Goal: Find specific page/section: Find specific page/section

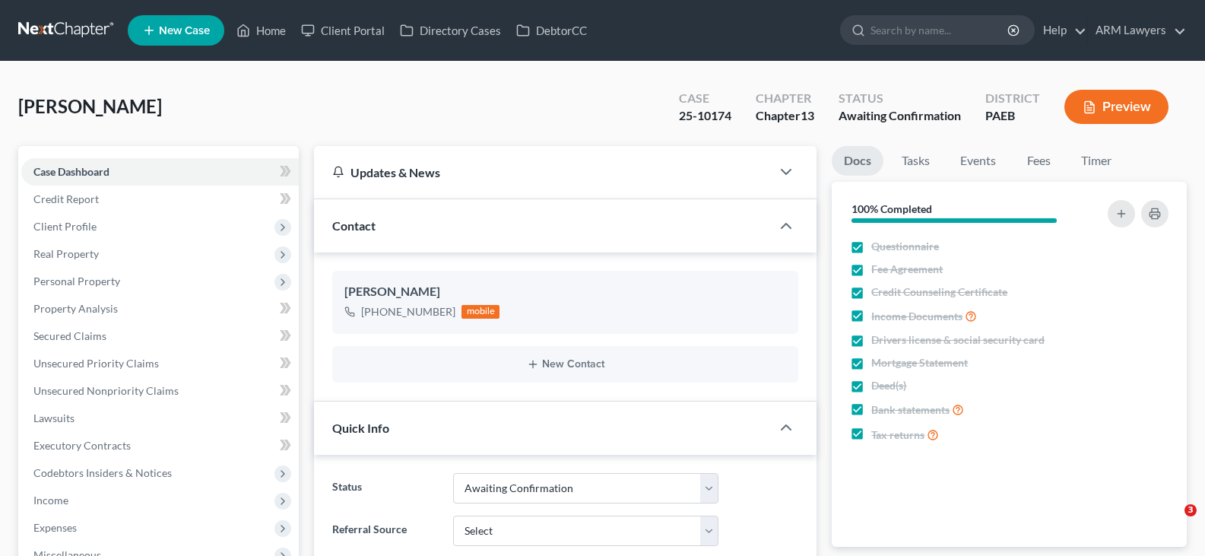
select select "1"
click at [940, 27] on input "search" at bounding box center [940, 30] width 139 height 28
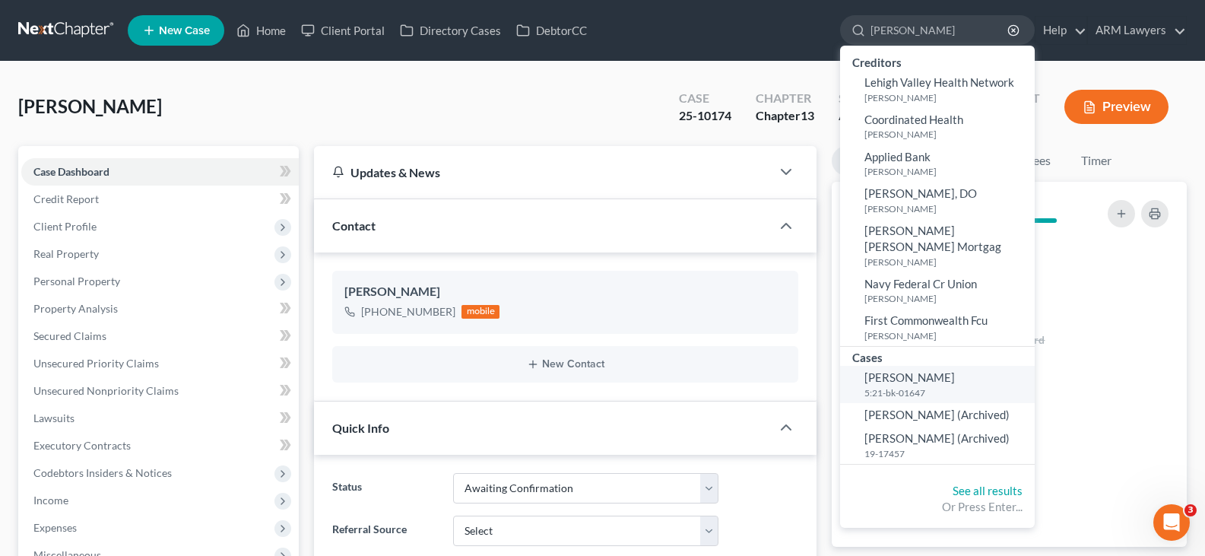
type input "[PERSON_NAME]"
click at [912, 366] on link "[PERSON_NAME] 5:21-bk-01647" at bounding box center [937, 384] width 195 height 37
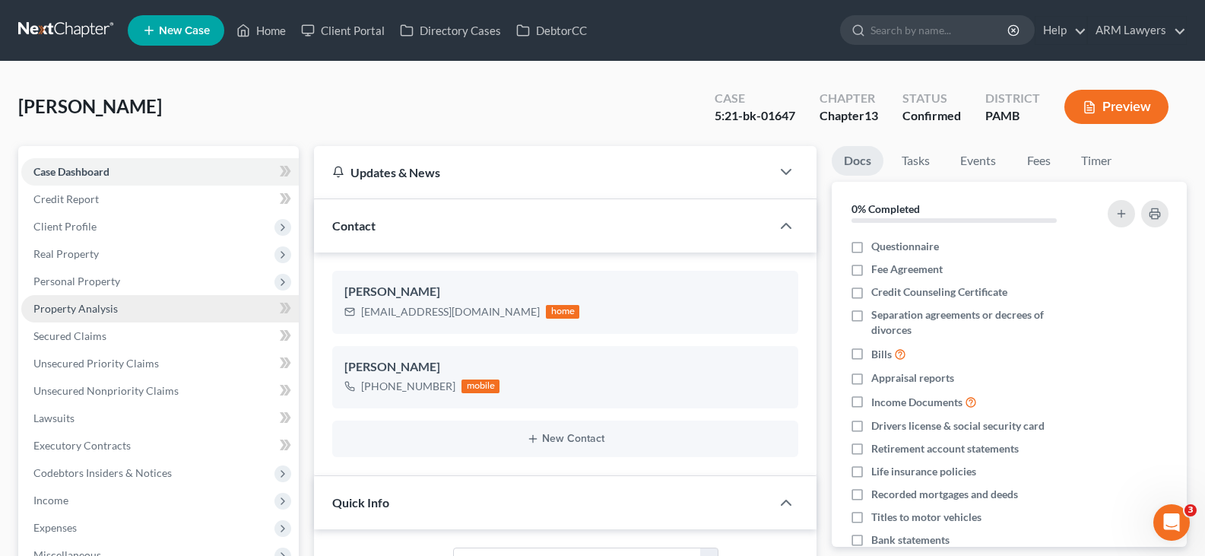
click at [100, 315] on link "Property Analysis" at bounding box center [160, 308] width 278 height 27
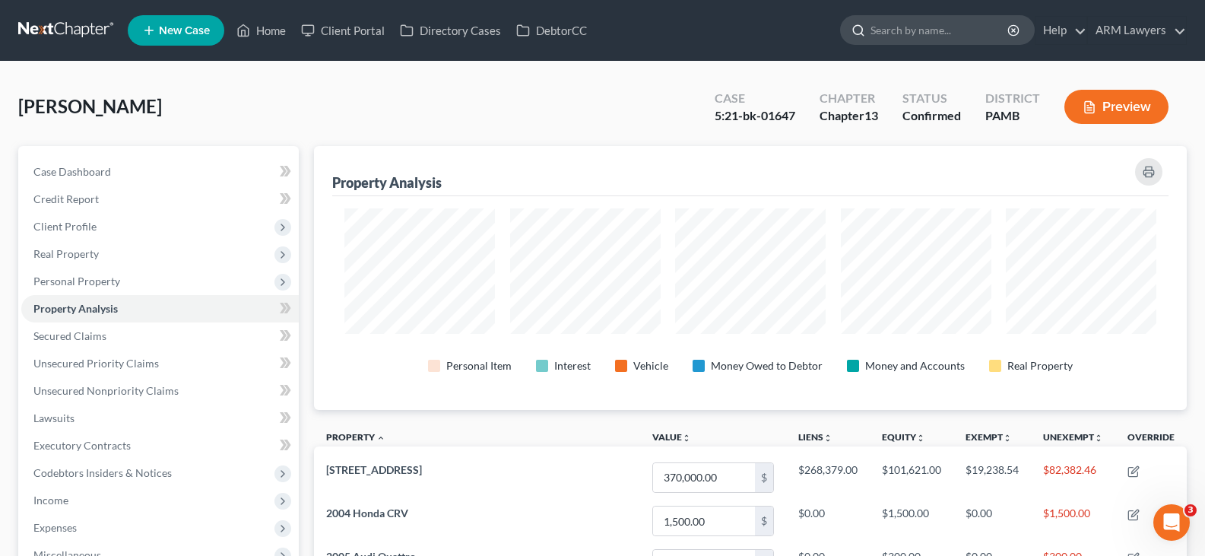
click at [918, 43] on input "search" at bounding box center [940, 30] width 139 height 28
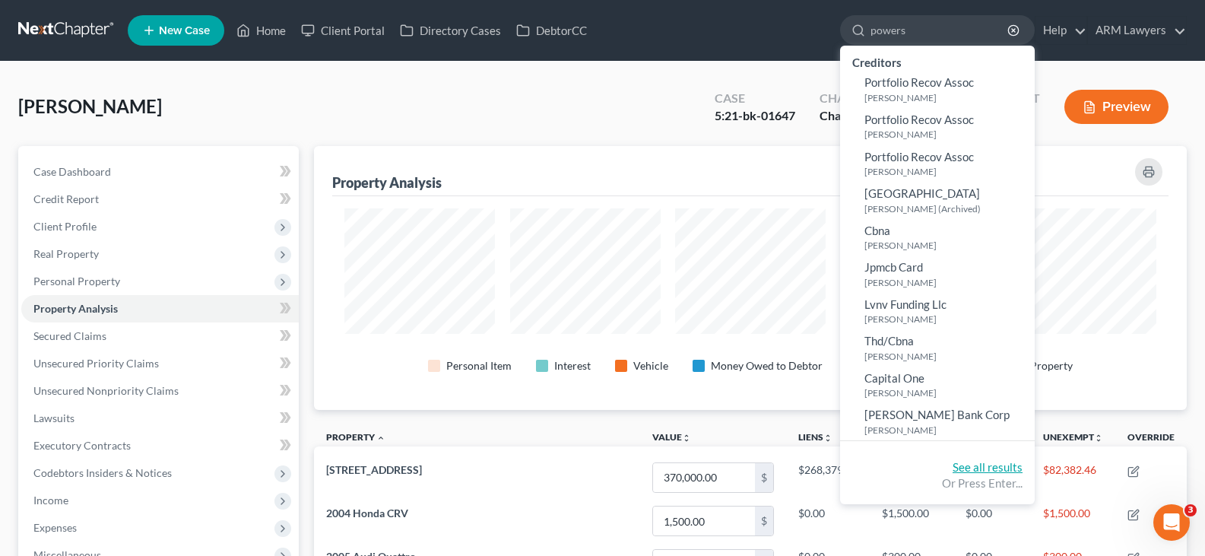
type input "powers"
click at [991, 468] on link "See all results" at bounding box center [988, 467] width 70 height 14
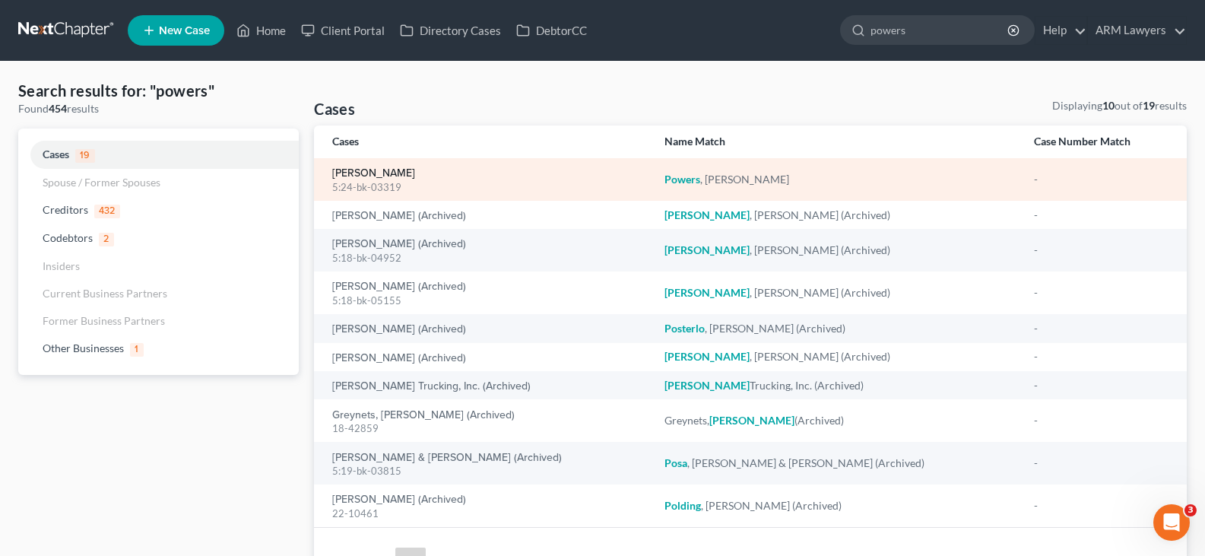
click at [370, 171] on link "[PERSON_NAME]" at bounding box center [373, 173] width 83 height 11
select select "3"
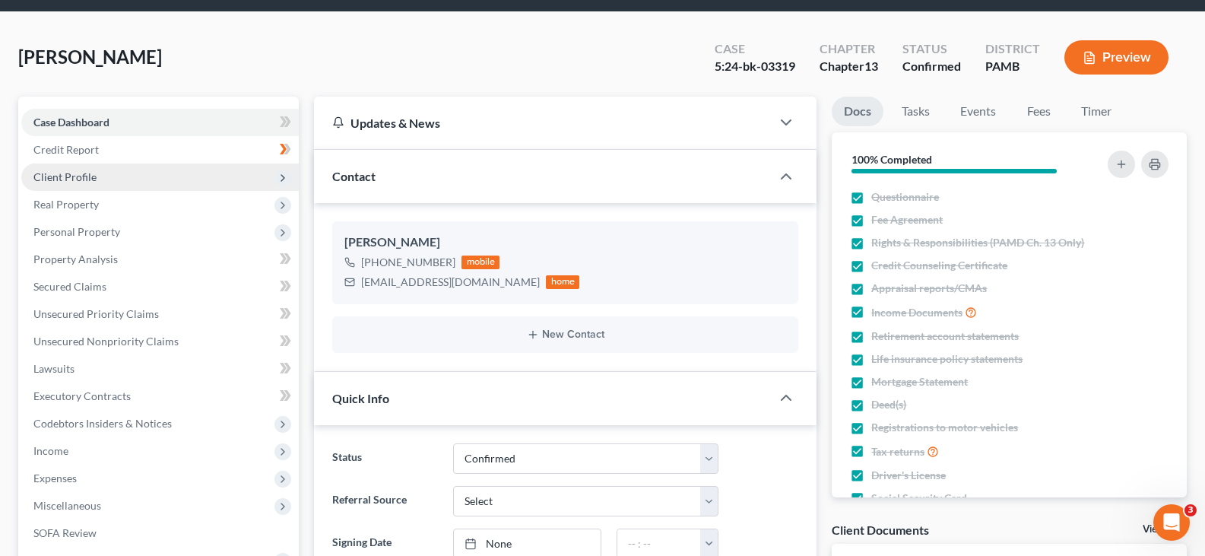
scroll to position [76, 0]
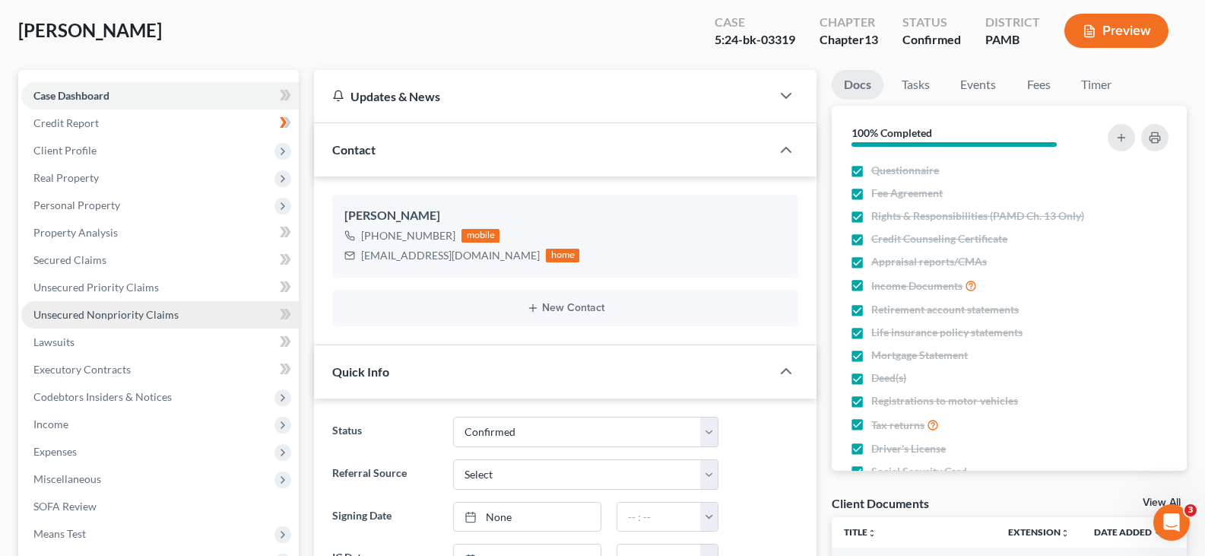
click at [119, 323] on link "Unsecured Nonpriority Claims" at bounding box center [160, 314] width 278 height 27
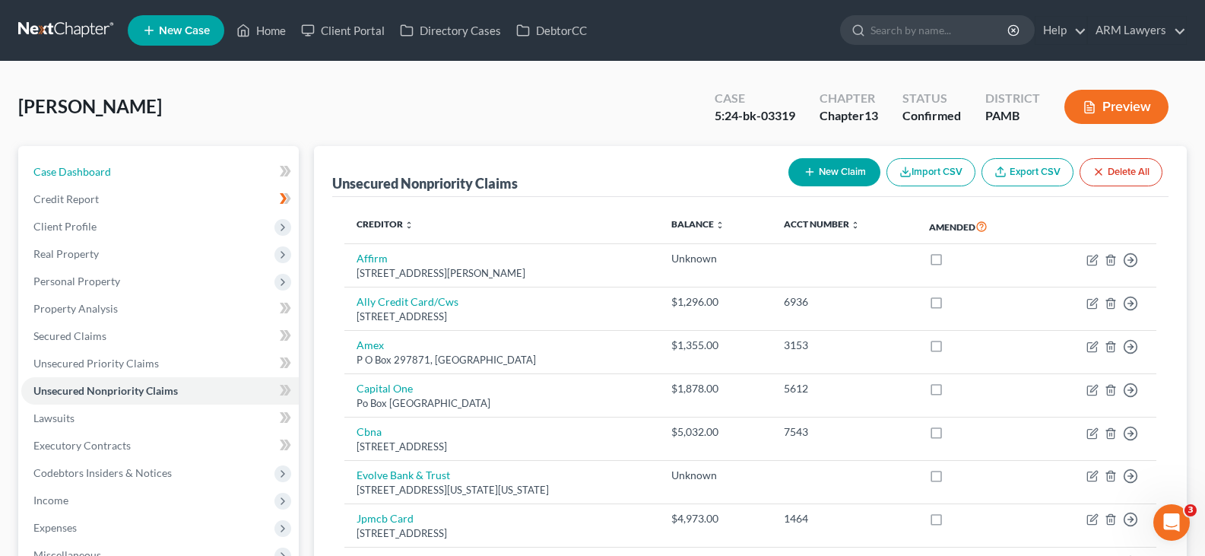
drag, startPoint x: 189, startPoint y: 163, endPoint x: 834, endPoint y: 135, distance: 646.3
click at [188, 163] on link "Case Dashboard" at bounding box center [160, 171] width 278 height 27
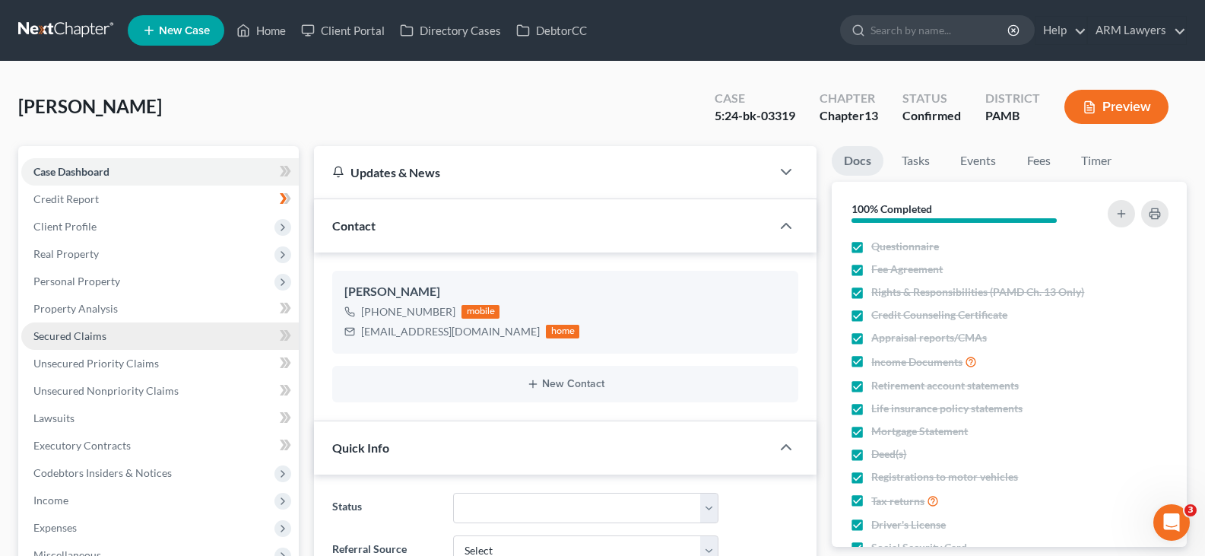
click at [123, 330] on link "Secured Claims" at bounding box center [160, 335] width 278 height 27
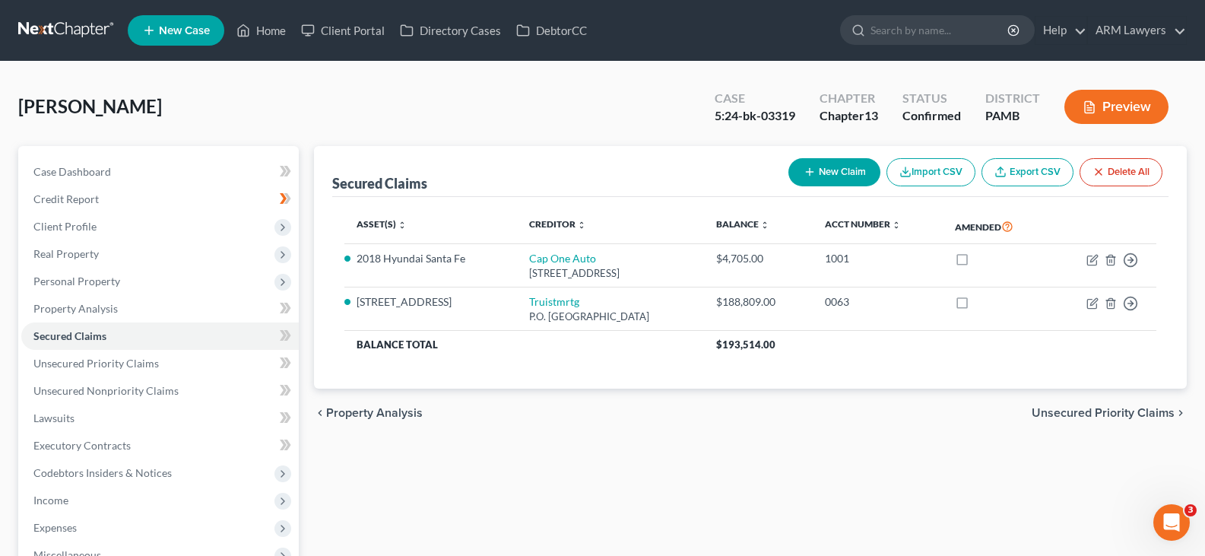
click at [422, 537] on div "Secured Claims New Claim Import CSV Export CSV Delete All Asset(s) expand_more …" at bounding box center [751, 462] width 888 height 632
